Goal: Task Accomplishment & Management: Manage account settings

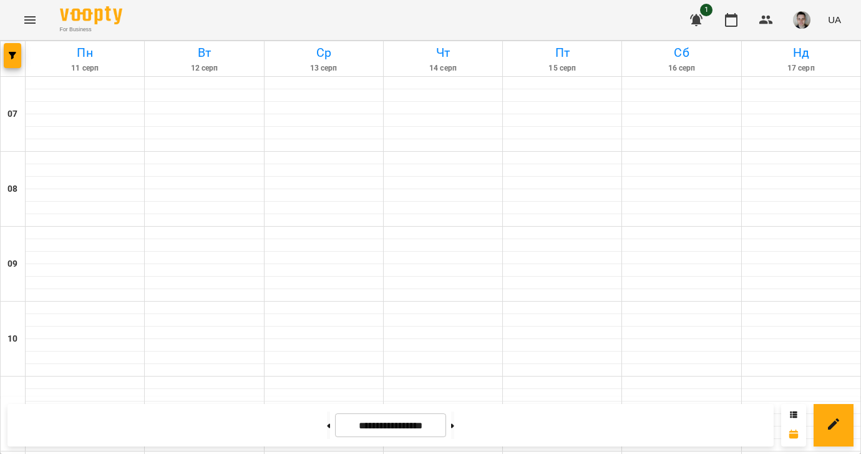
scroll to position [878, 0]
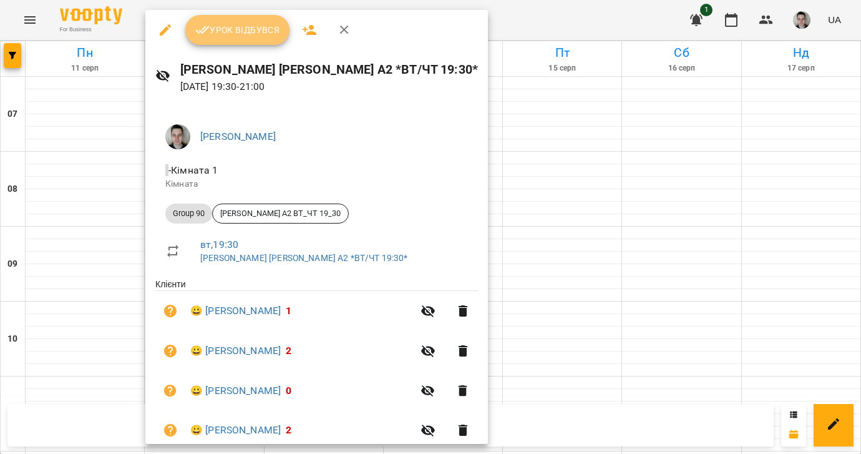
click at [225, 24] on span "Урок відбувся" at bounding box center [237, 29] width 85 height 15
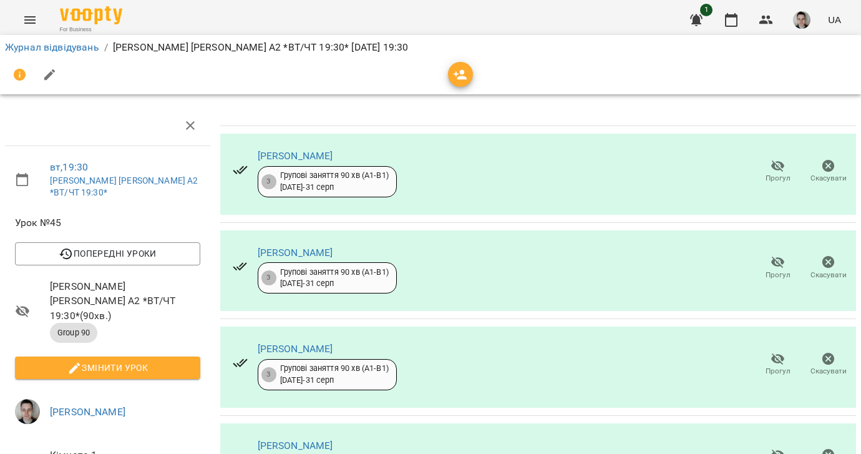
scroll to position [363, 0]
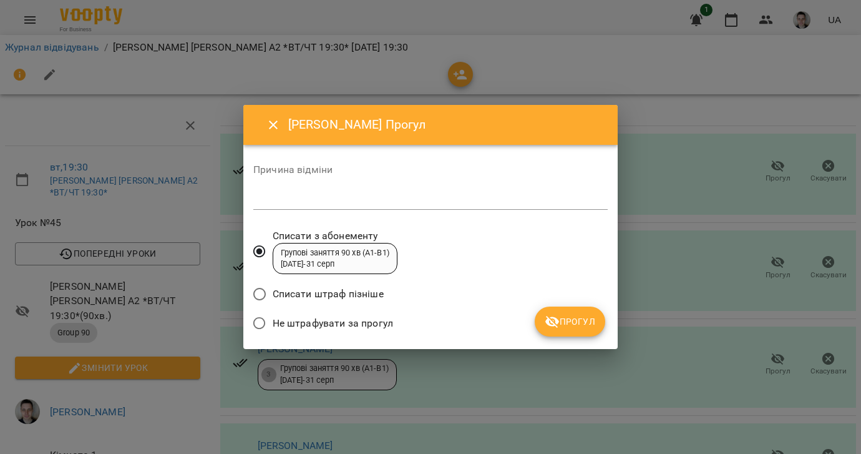
click at [369, 320] on span "Не штрафувати за прогул" at bounding box center [333, 323] width 120 height 15
click at [580, 329] on button "Прогул" at bounding box center [570, 321] width 71 height 30
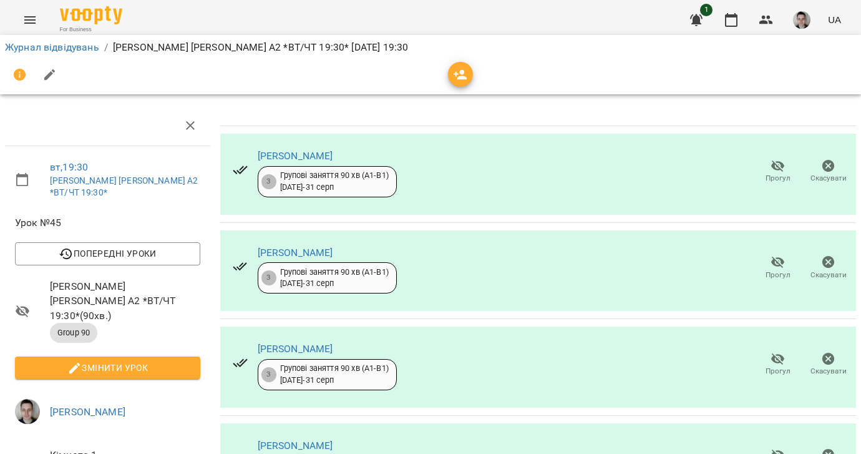
scroll to position [159, 0]
click at [139, 360] on span "Змінити урок" at bounding box center [107, 367] width 165 height 15
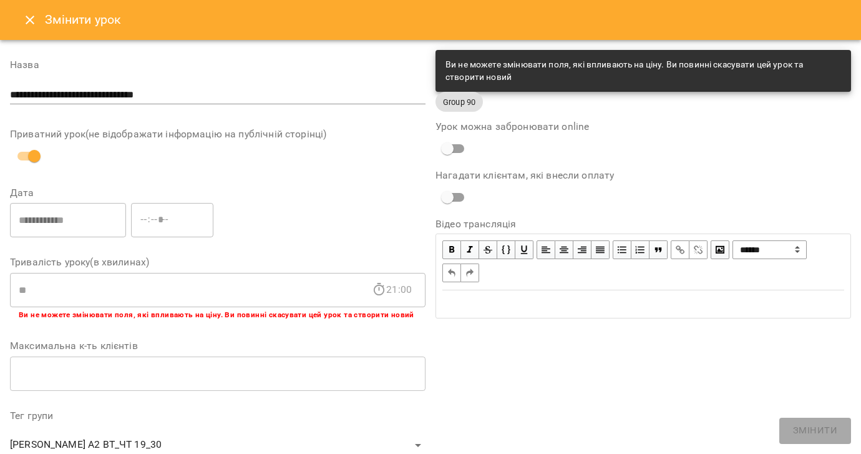
scroll to position [399, 0]
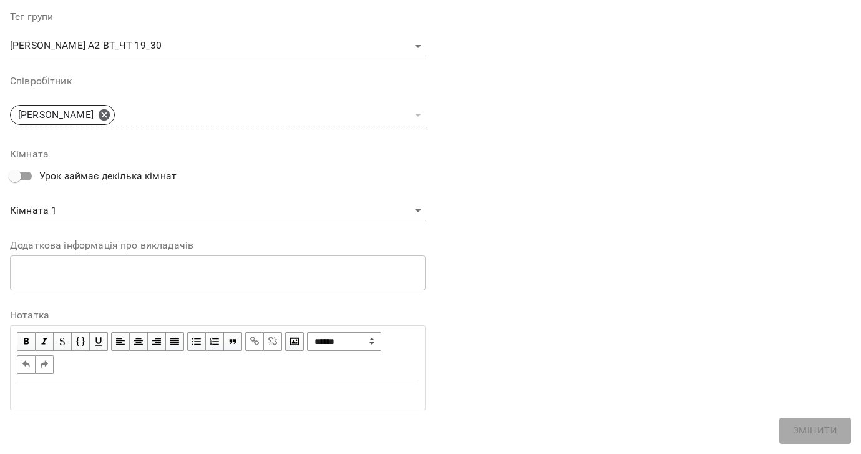
click at [90, 408] on div "**********" at bounding box center [218, 367] width 416 height 85
click at [92, 398] on div "Edit text" at bounding box center [218, 395] width 402 height 15
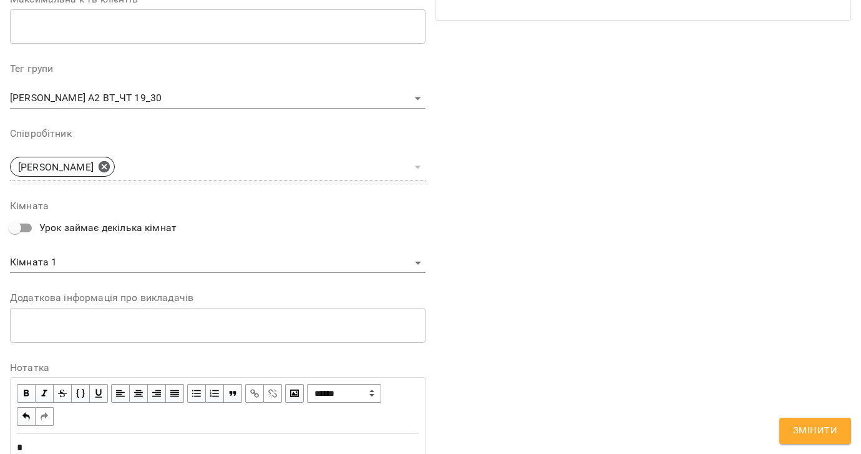
scroll to position [451, 0]
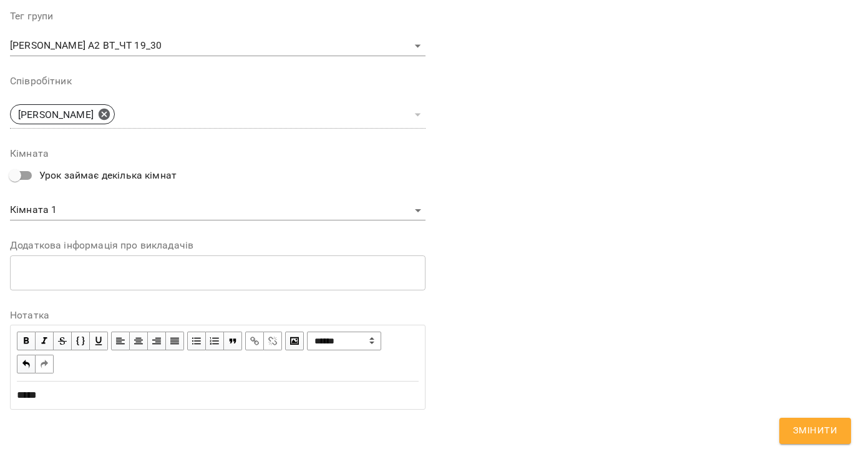
click at [801, 424] on span "Змінити" at bounding box center [815, 431] width 44 height 16
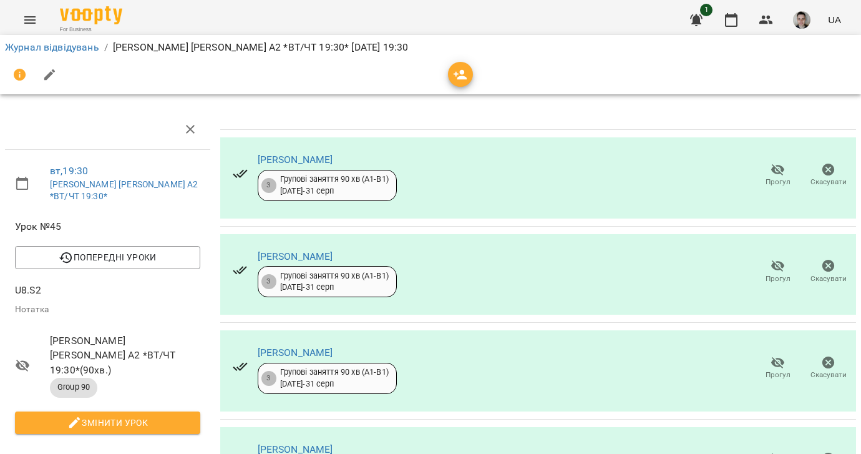
scroll to position [5, 0]
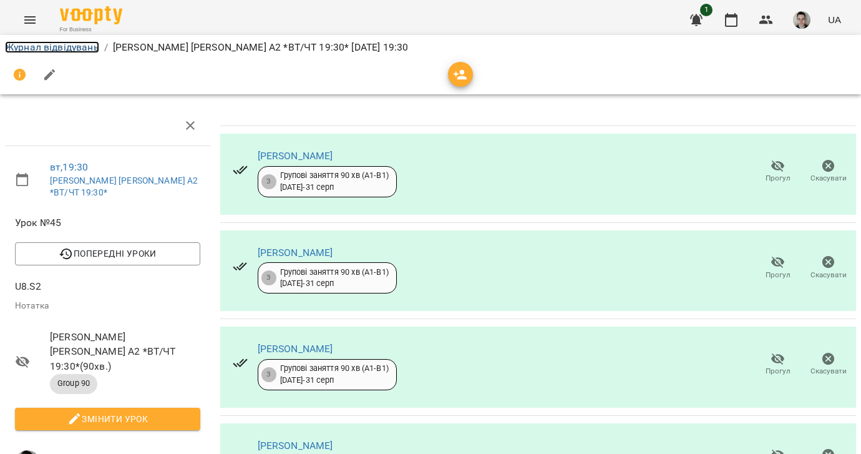
click at [65, 47] on link "Журнал відвідувань" at bounding box center [52, 47] width 94 height 12
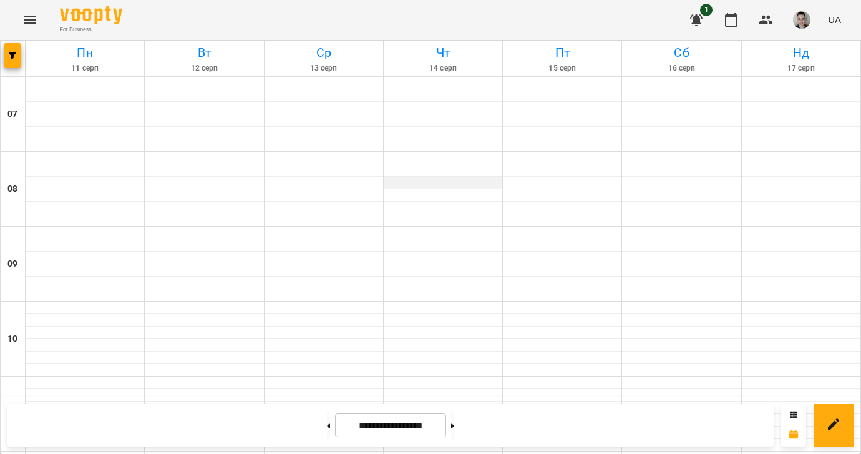
click at [451, 177] on div at bounding box center [443, 183] width 119 height 12
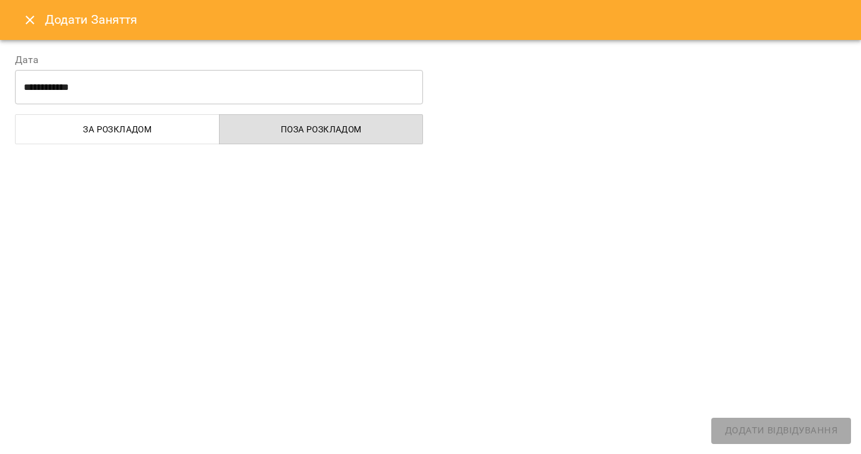
select select "**********"
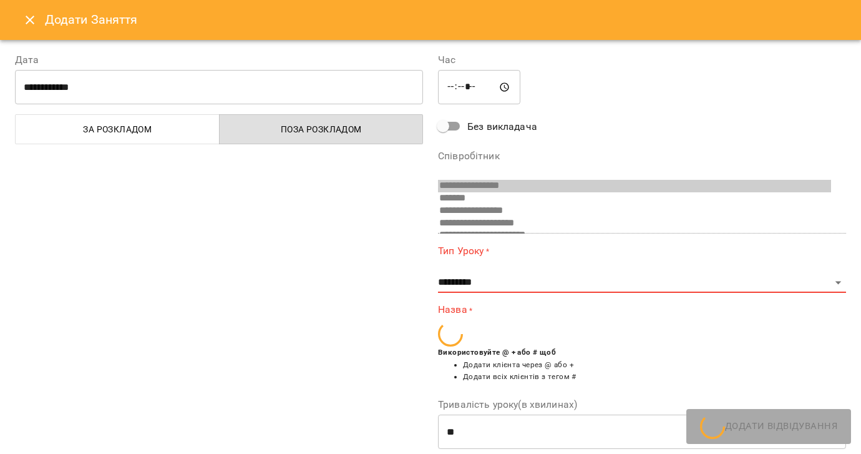
scroll to position [8, 0]
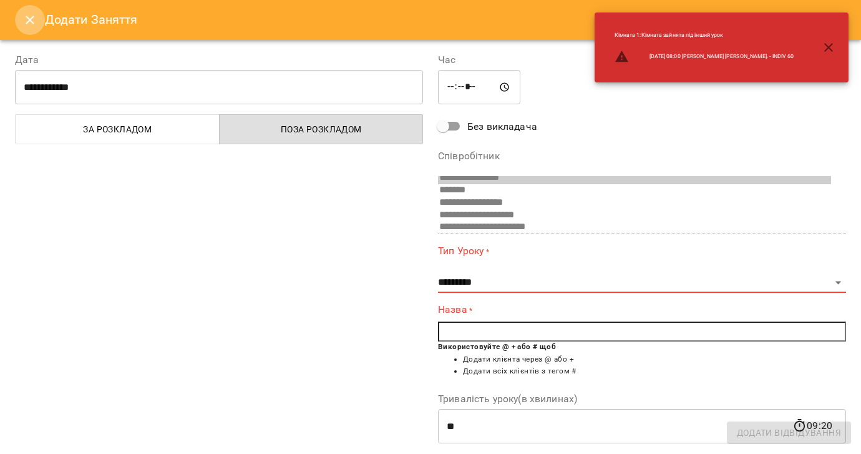
click at [22, 20] on button "Close" at bounding box center [30, 20] width 30 height 30
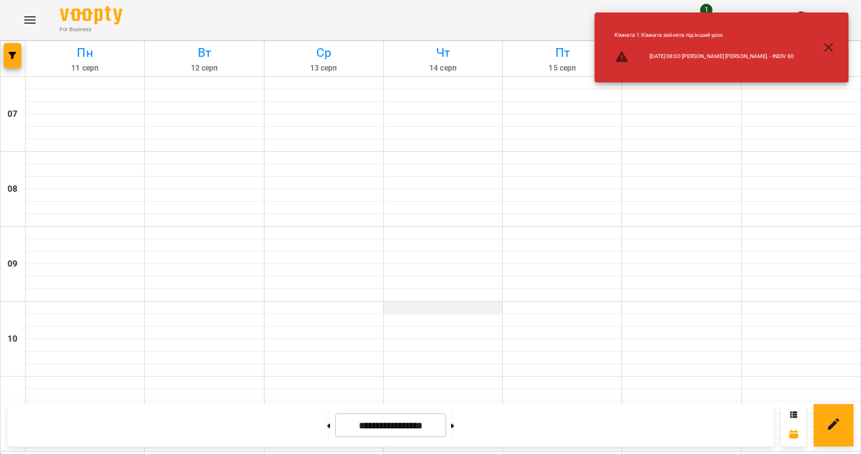
scroll to position [878, 0]
click at [830, 47] on icon "button" at bounding box center [828, 47] width 15 height 15
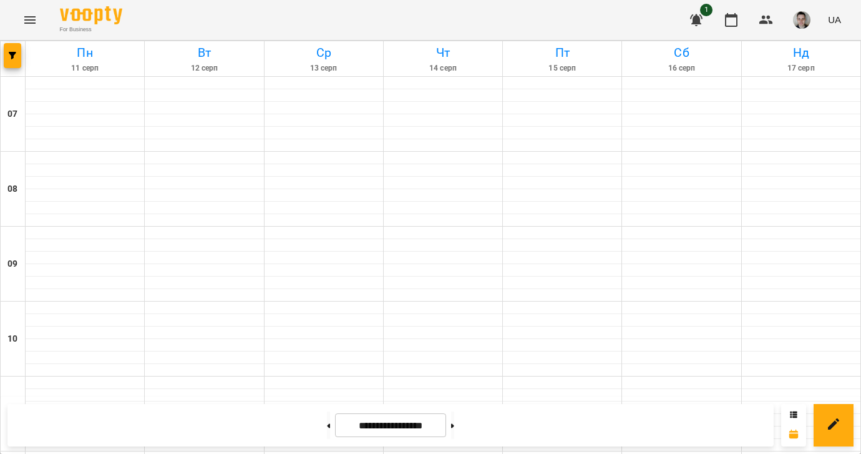
scroll to position [828, 0]
